Goal: Find specific page/section: Find specific page/section

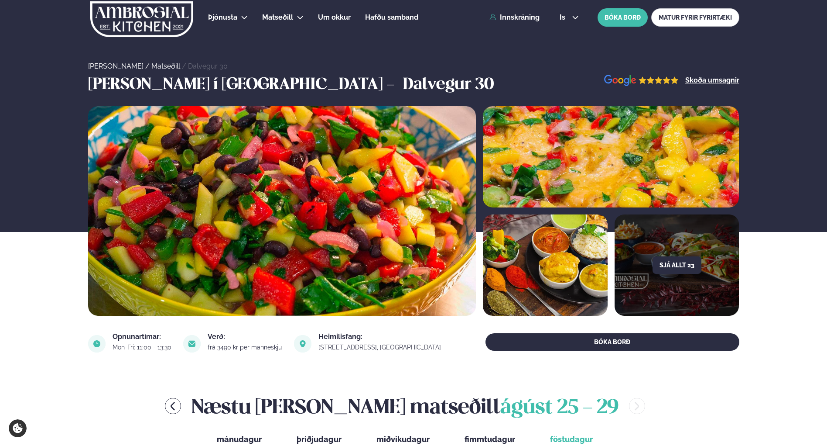
scroll to position [353, 0]
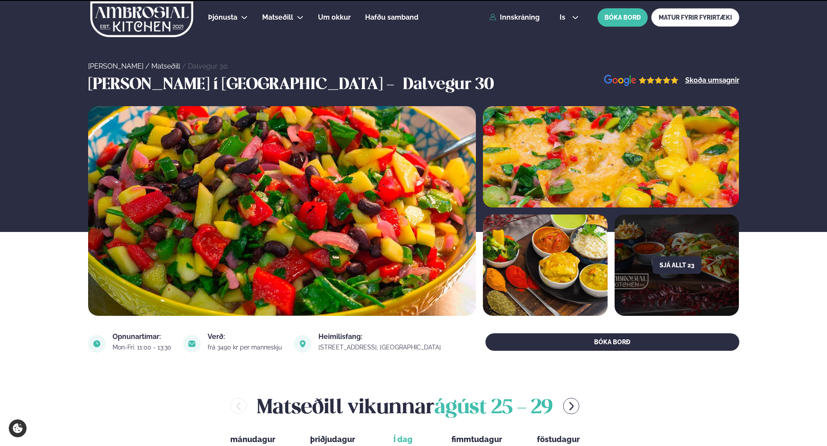
scroll to position [344, 0]
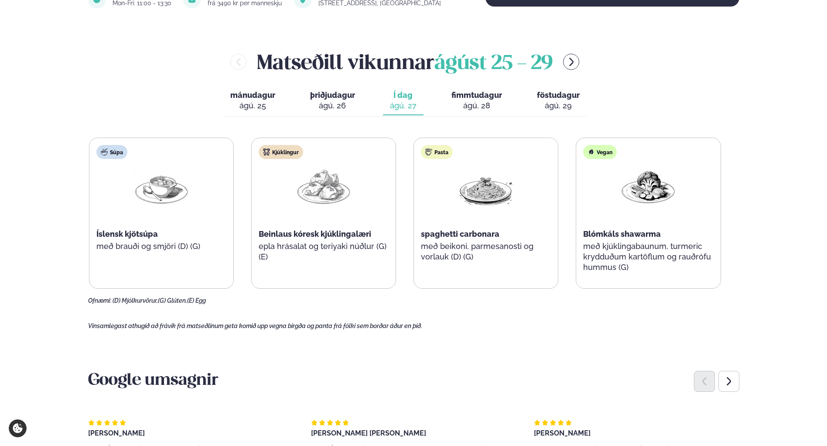
click at [264, 106] on div "ágú. 25" at bounding box center [252, 105] width 45 height 10
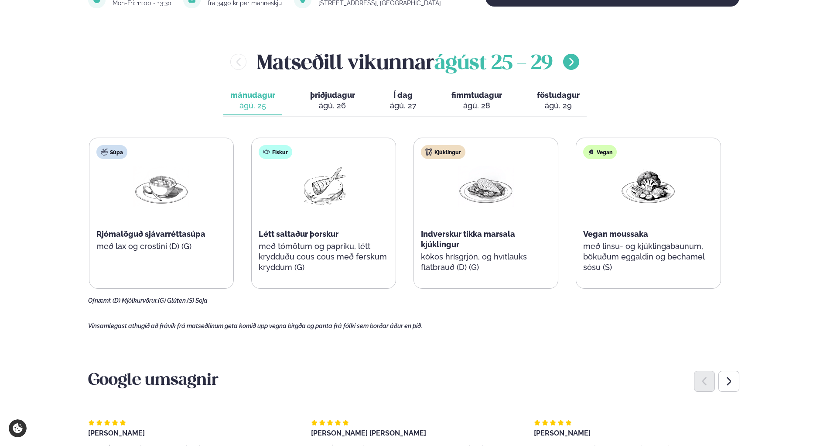
click at [572, 59] on icon "menu-btn-right" at bounding box center [571, 62] width 10 height 10
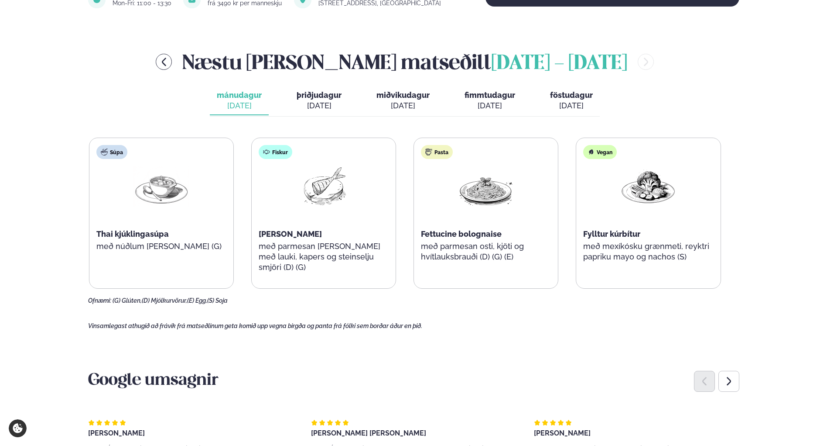
click at [312, 102] on div "[DATE]" at bounding box center [319, 105] width 45 height 10
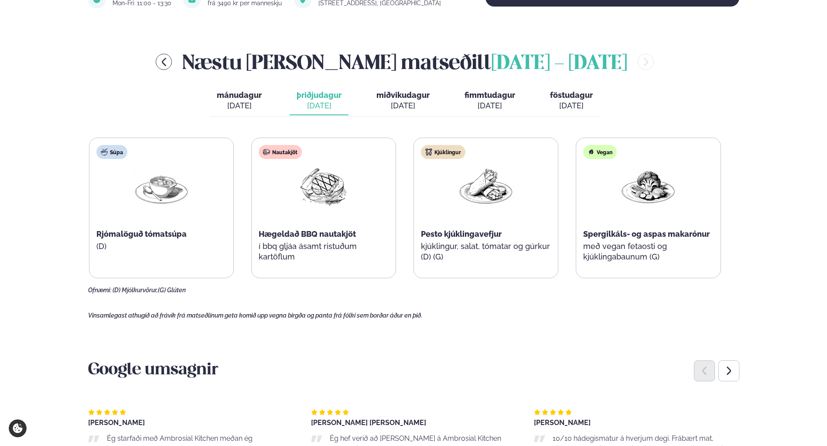
click at [405, 110] on div "[DATE]" at bounding box center [403, 105] width 53 height 10
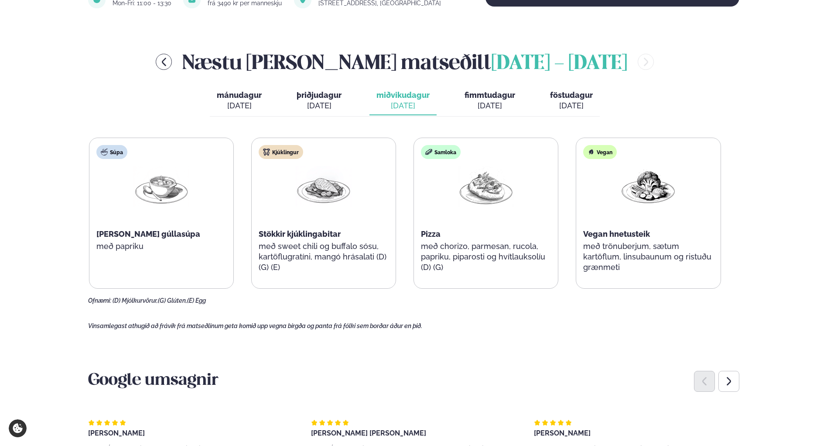
scroll to position [0, 0]
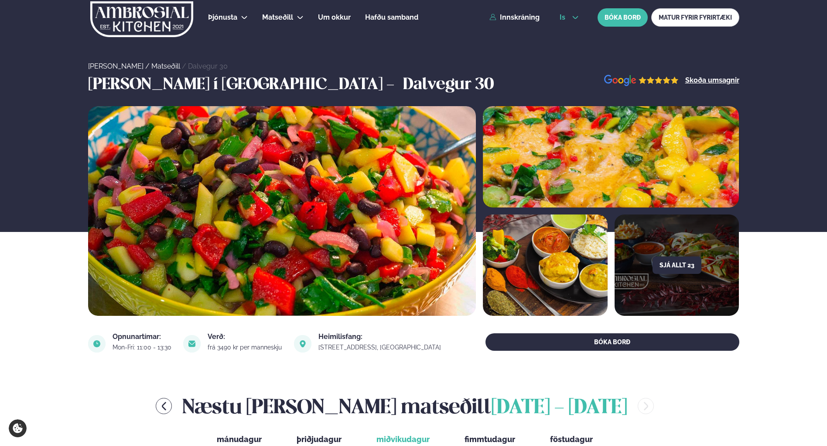
click at [572, 17] on icon at bounding box center [575, 17] width 7 height 7
click at [565, 33] on link "en" at bounding box center [569, 32] width 33 height 17
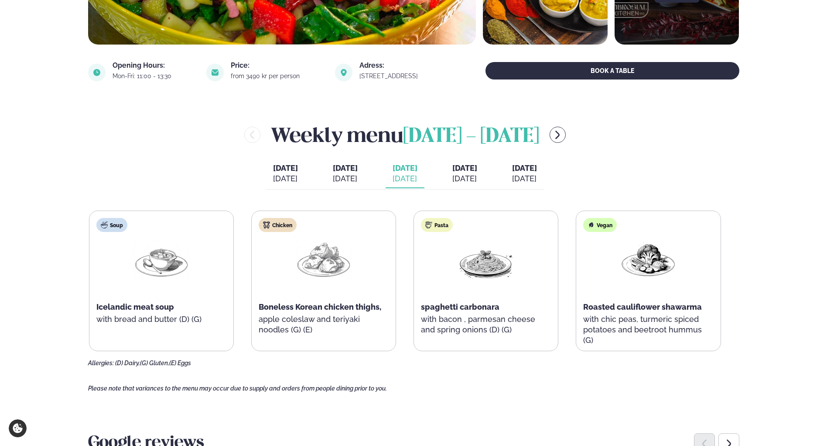
scroll to position [275, 0]
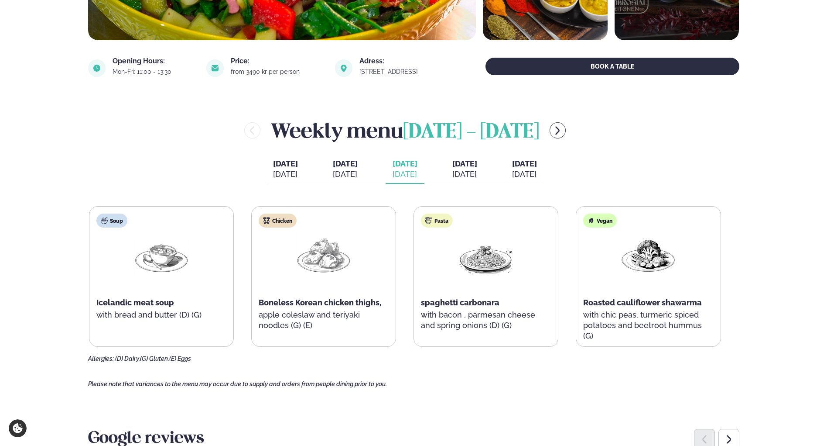
click at [562, 128] on icon "menu-btn-right" at bounding box center [557, 130] width 10 height 10
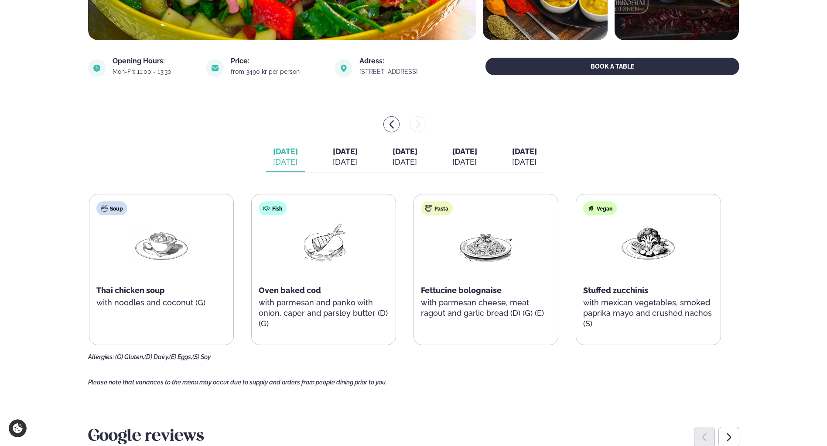
click at [411, 155] on span "[DATE]" at bounding box center [405, 151] width 25 height 9
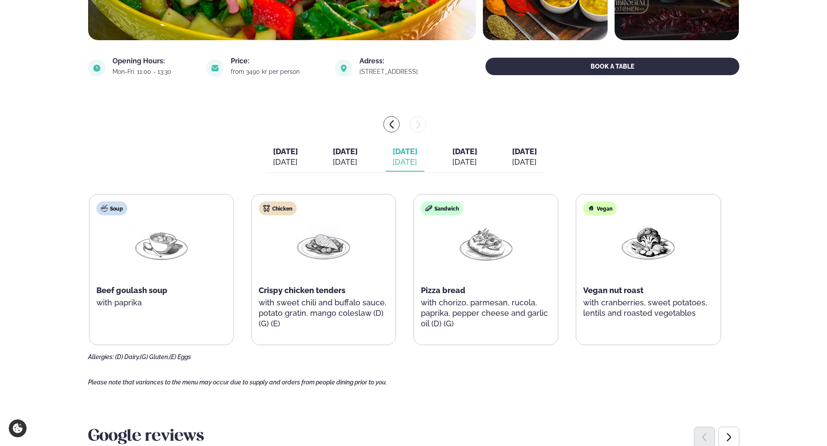
click at [475, 148] on span "[DATE]" at bounding box center [464, 151] width 25 height 9
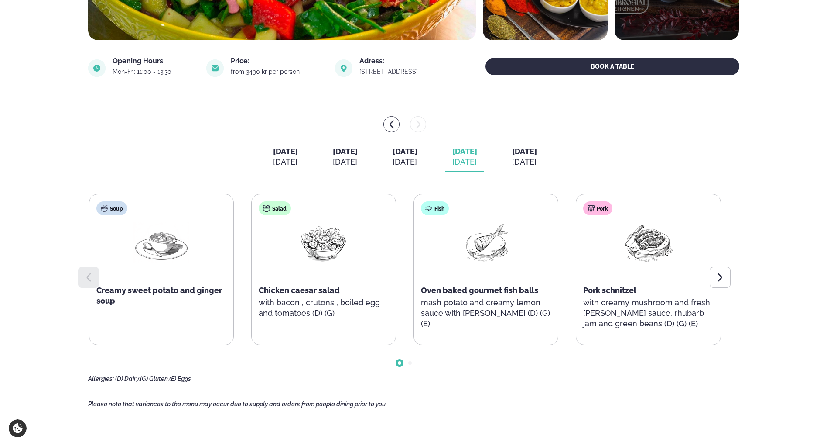
click at [537, 151] on span "[DATE]" at bounding box center [524, 151] width 25 height 9
